Goal: Navigation & Orientation: Find specific page/section

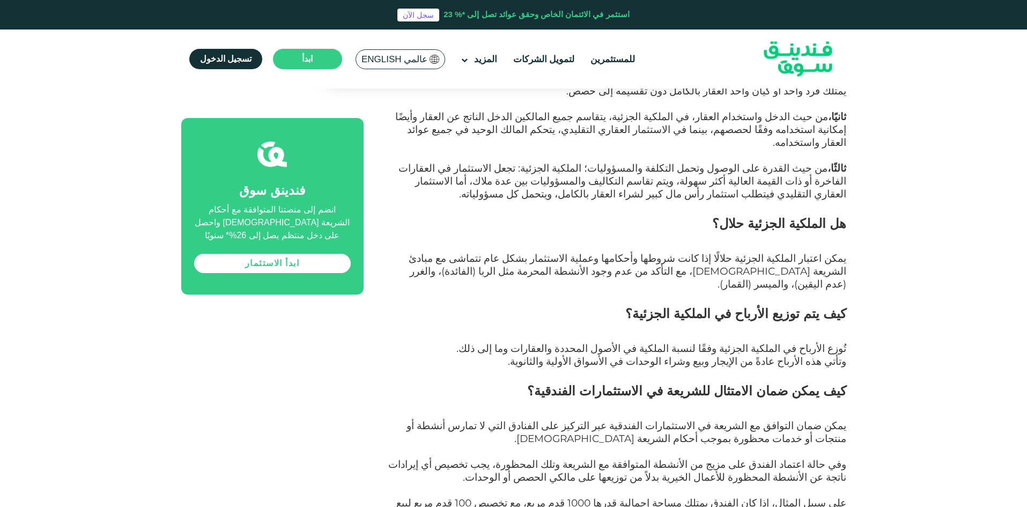
scroll to position [1823, 0]
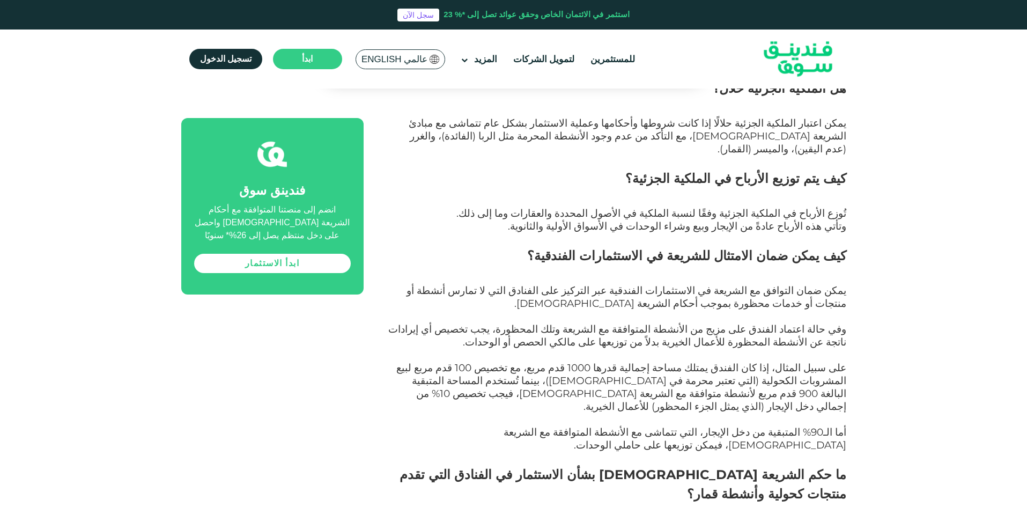
scroll to position [1984, 0]
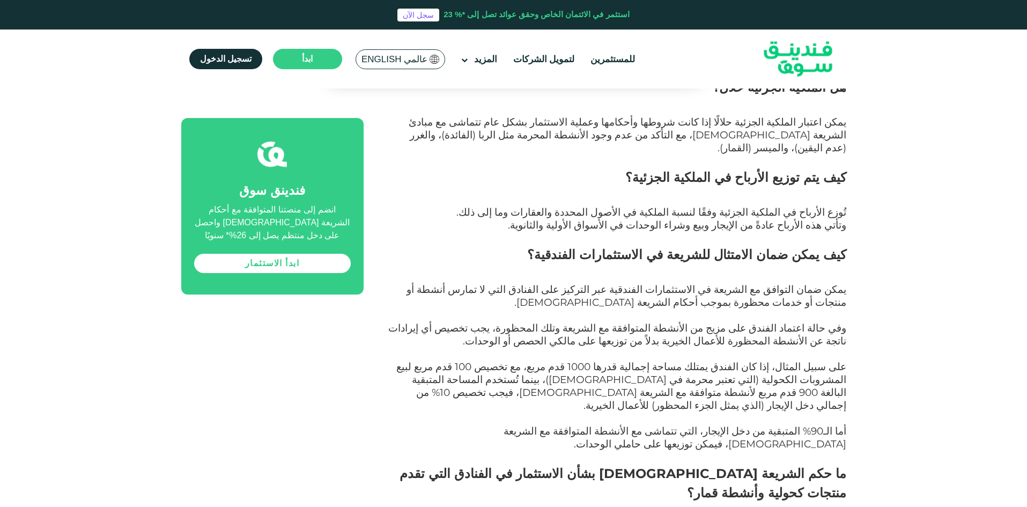
scroll to position [1930, 0]
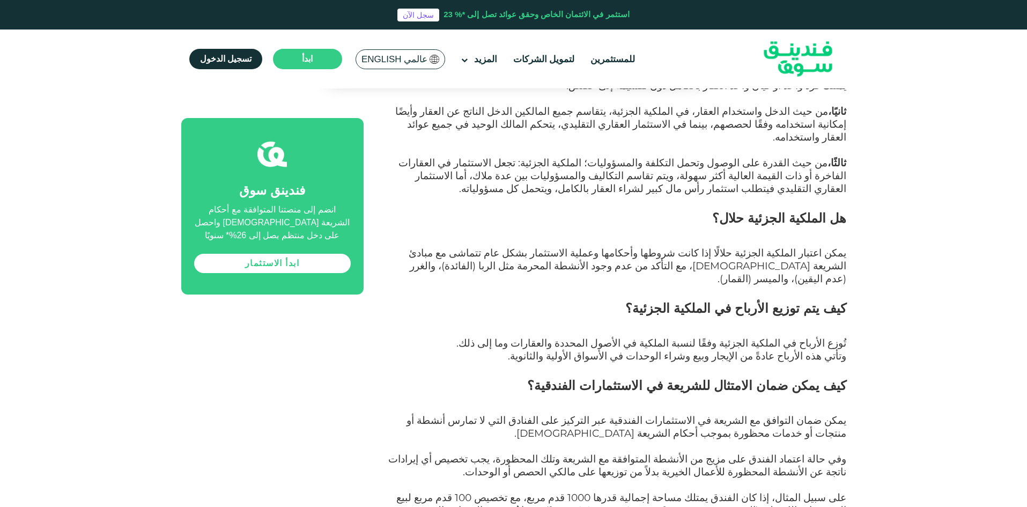
scroll to position [1823, 0]
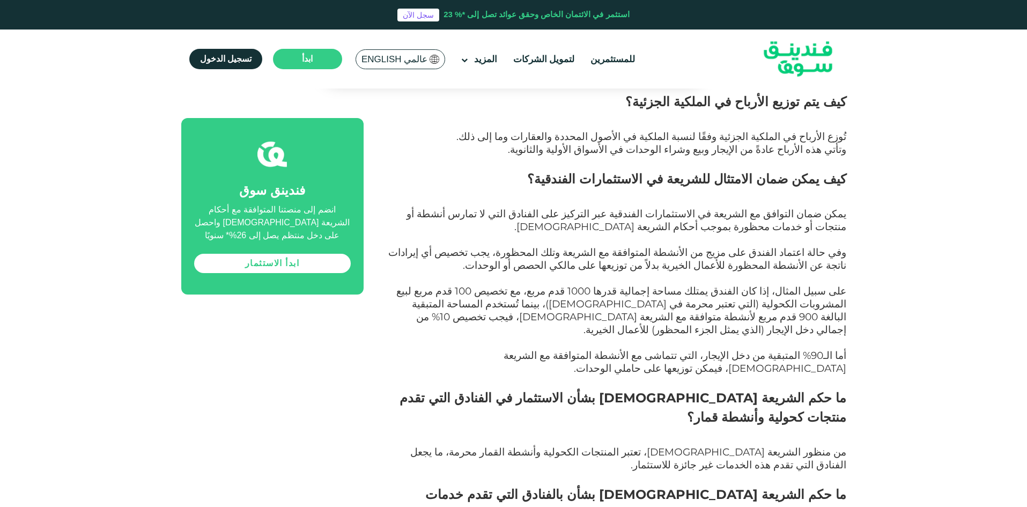
scroll to position [2037, 0]
